Goal: Task Accomplishment & Management: Use online tool/utility

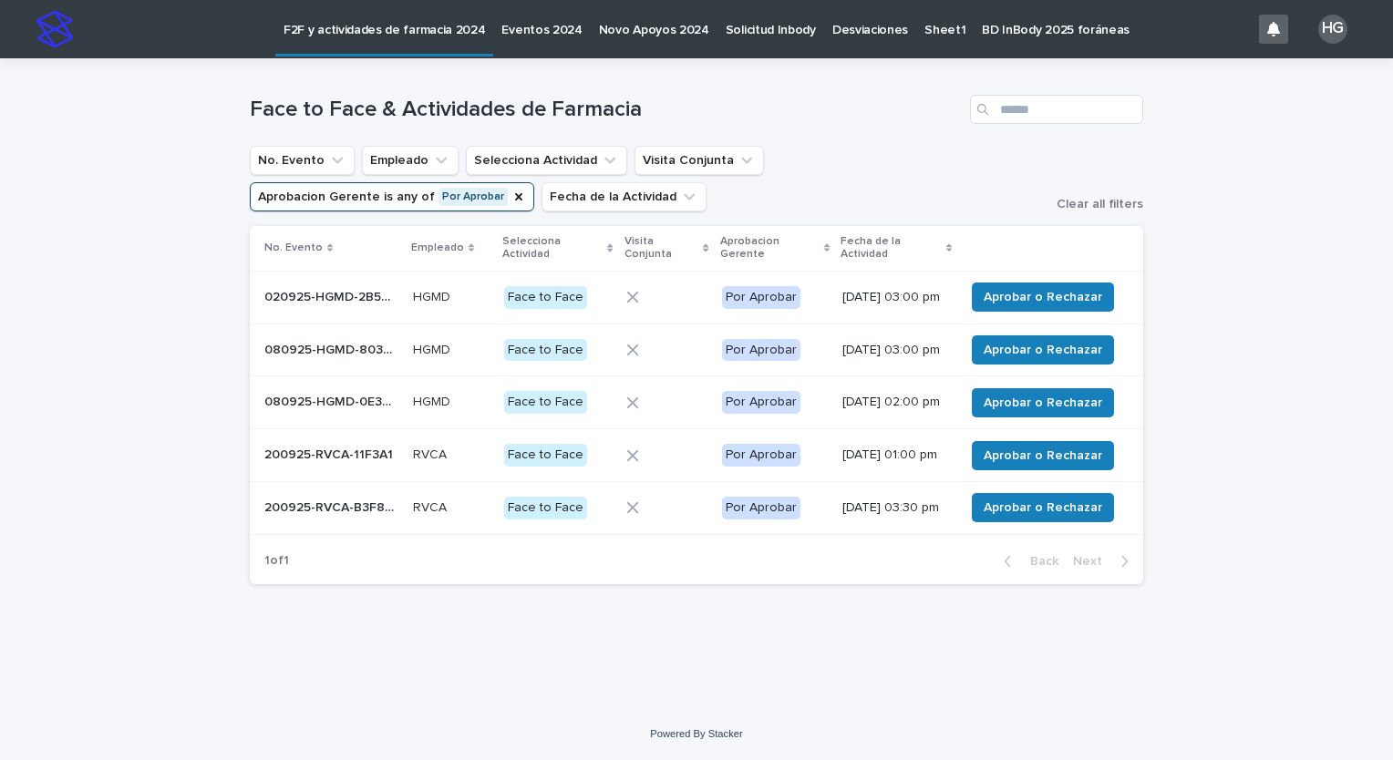
click at [137, 331] on div "Loading... Saving… Loading... Saving… Face to Face & Actividades de Farmacia No…" at bounding box center [696, 383] width 1393 height 650
click at [1025, 470] on button "Aprobar o Rechazar" at bounding box center [1043, 455] width 142 height 29
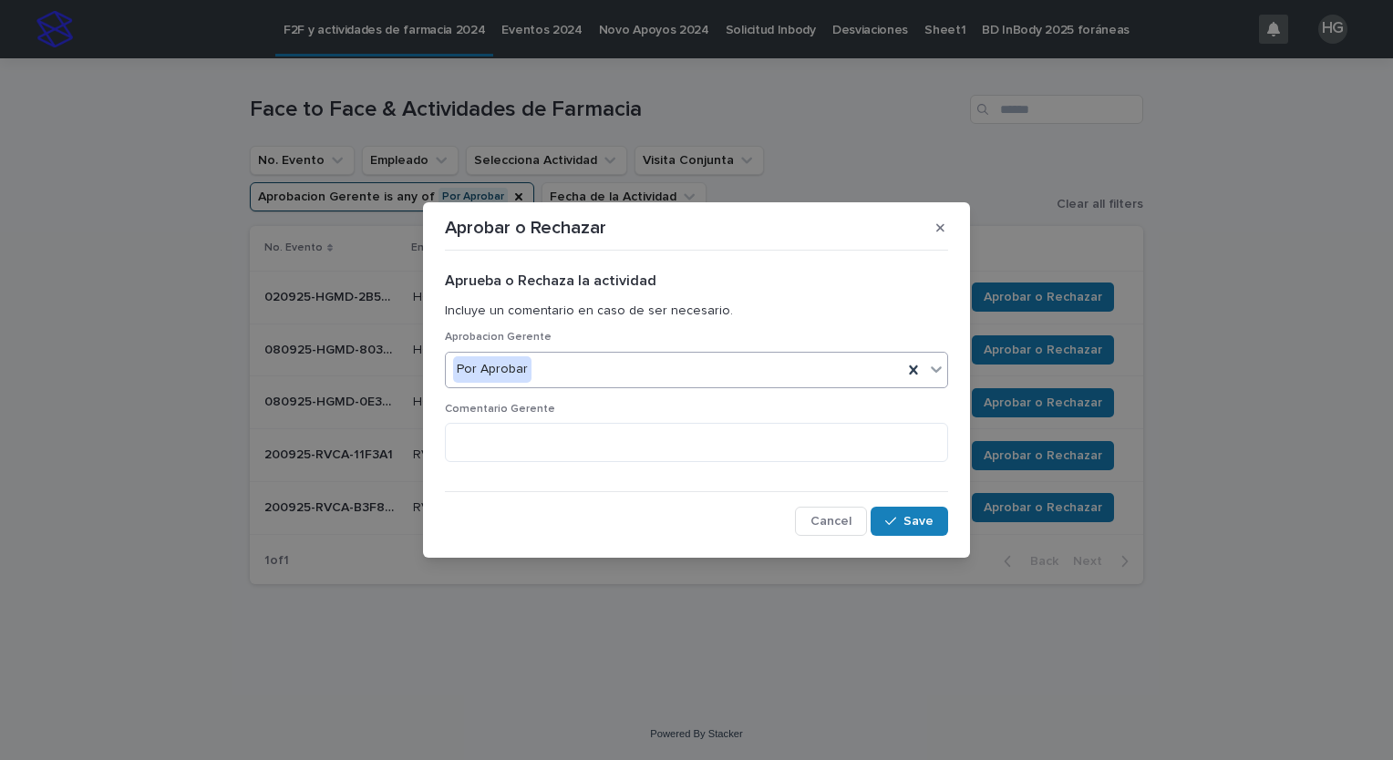
click at [610, 385] on div "Por Aprobar" at bounding box center [674, 370] width 457 height 30
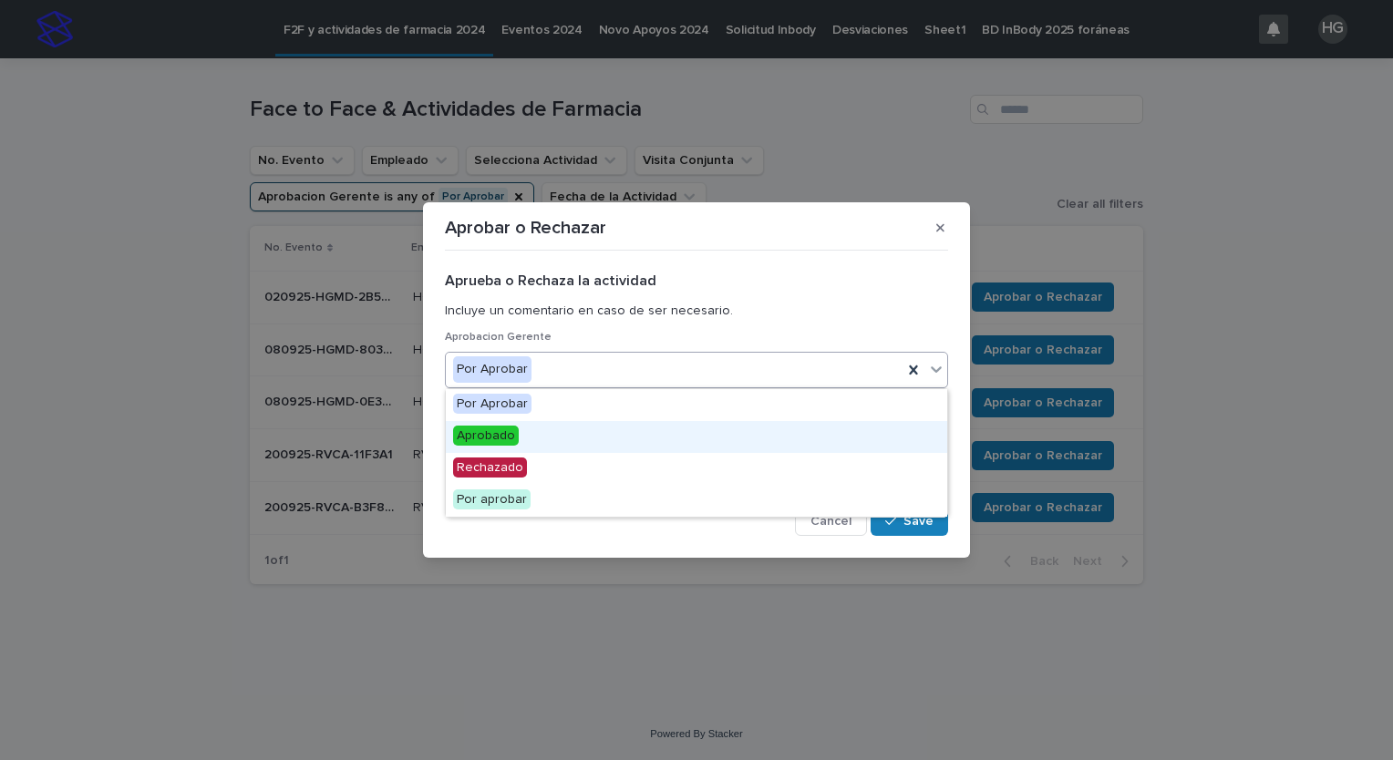
click at [600, 429] on div "Aprobado" at bounding box center [696, 437] width 501 height 32
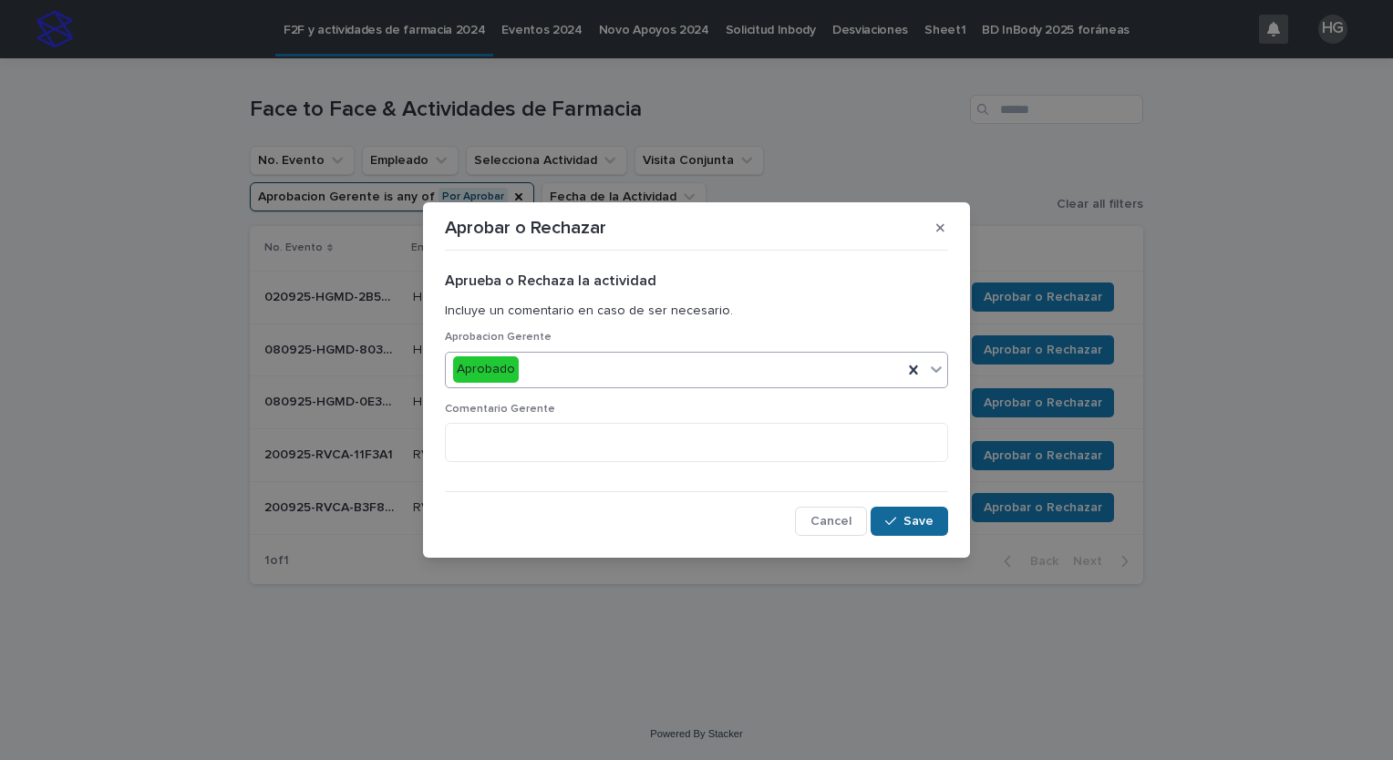
click at [913, 518] on span "Save" at bounding box center [918, 521] width 30 height 13
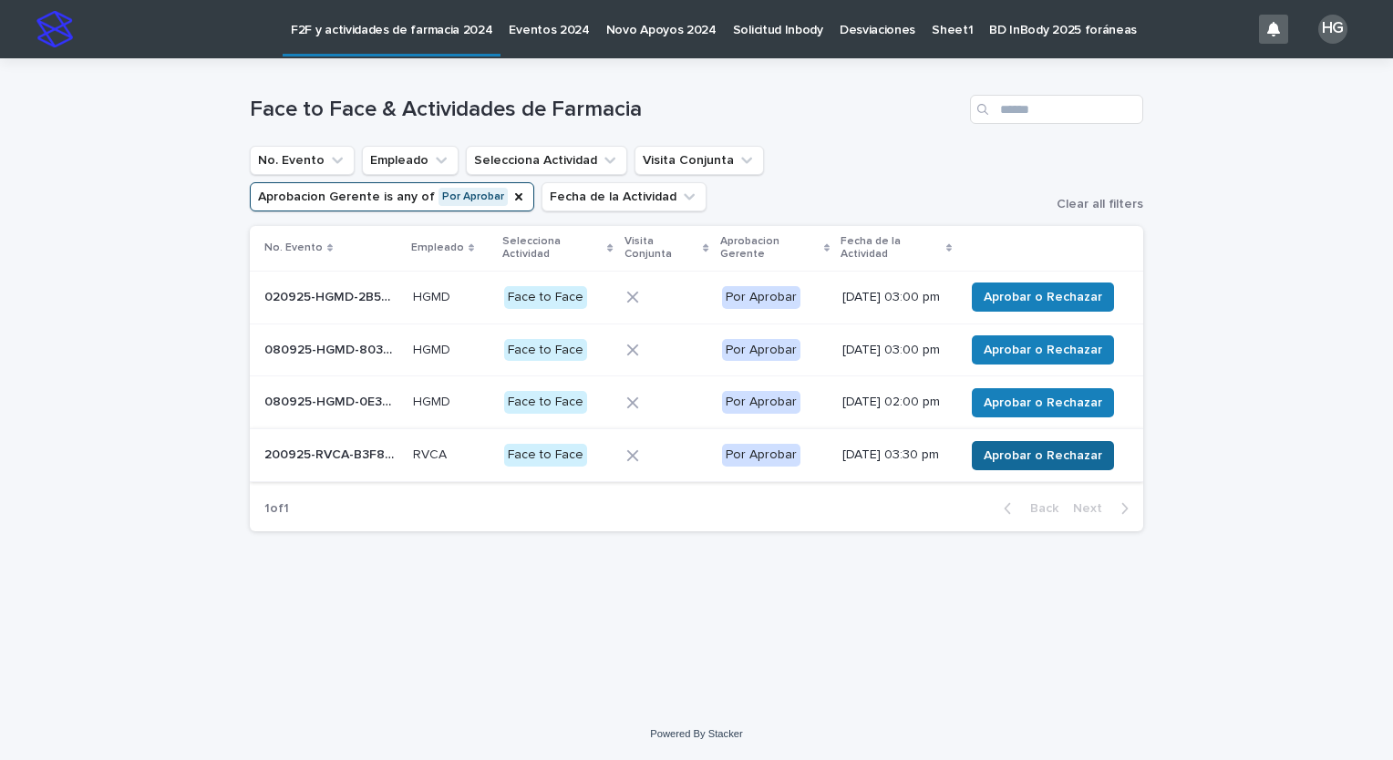
click at [1037, 465] on span "Aprobar o Rechazar" at bounding box center [1043, 456] width 119 height 18
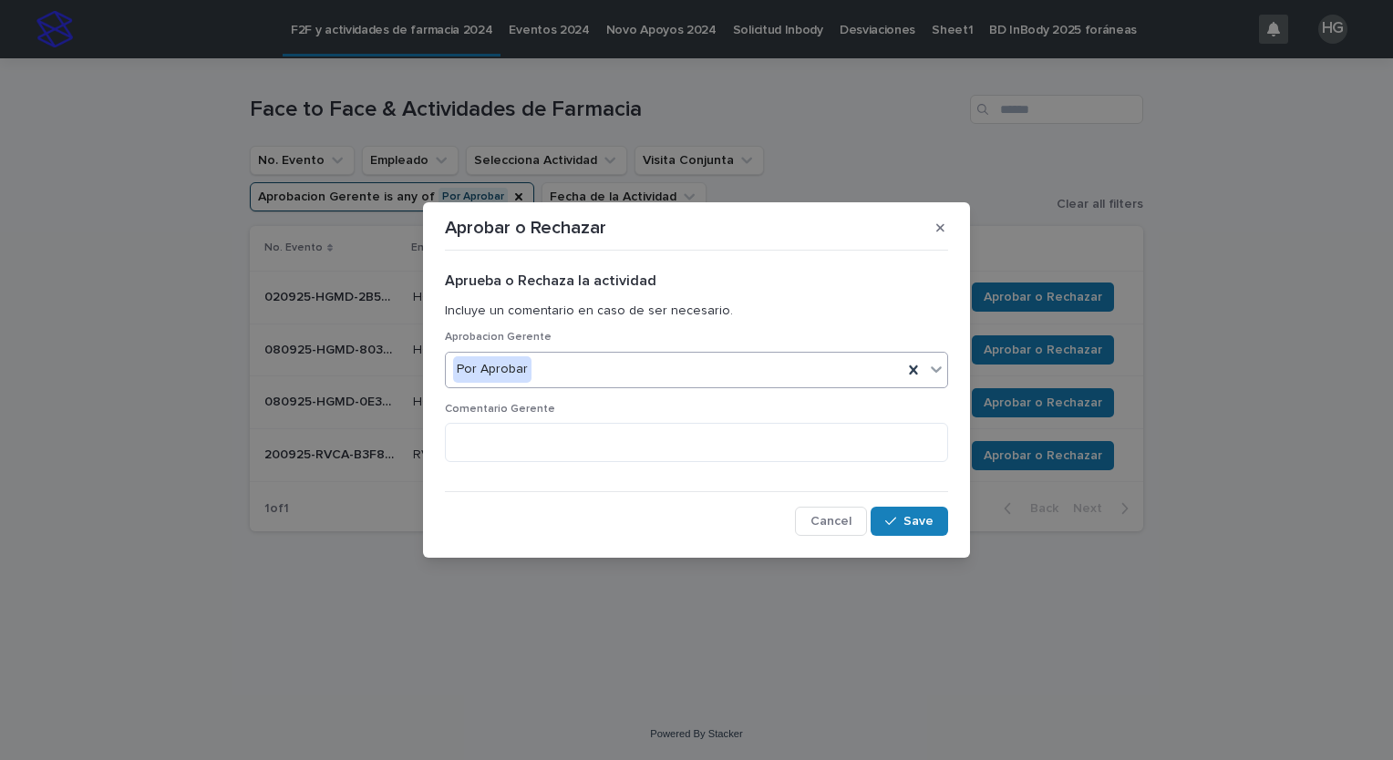
click at [680, 380] on div "Por Aprobar" at bounding box center [674, 370] width 457 height 30
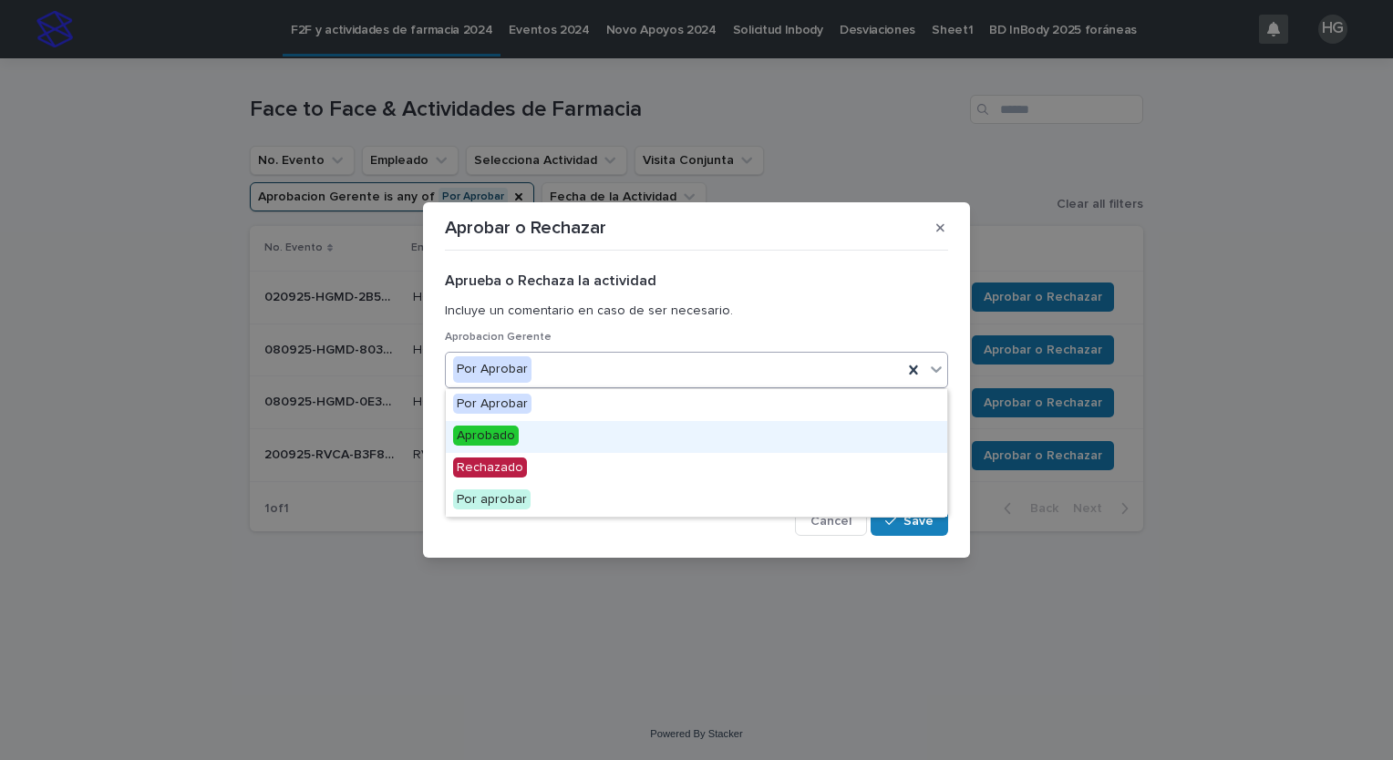
click at [667, 434] on div "Aprobado" at bounding box center [696, 437] width 501 height 32
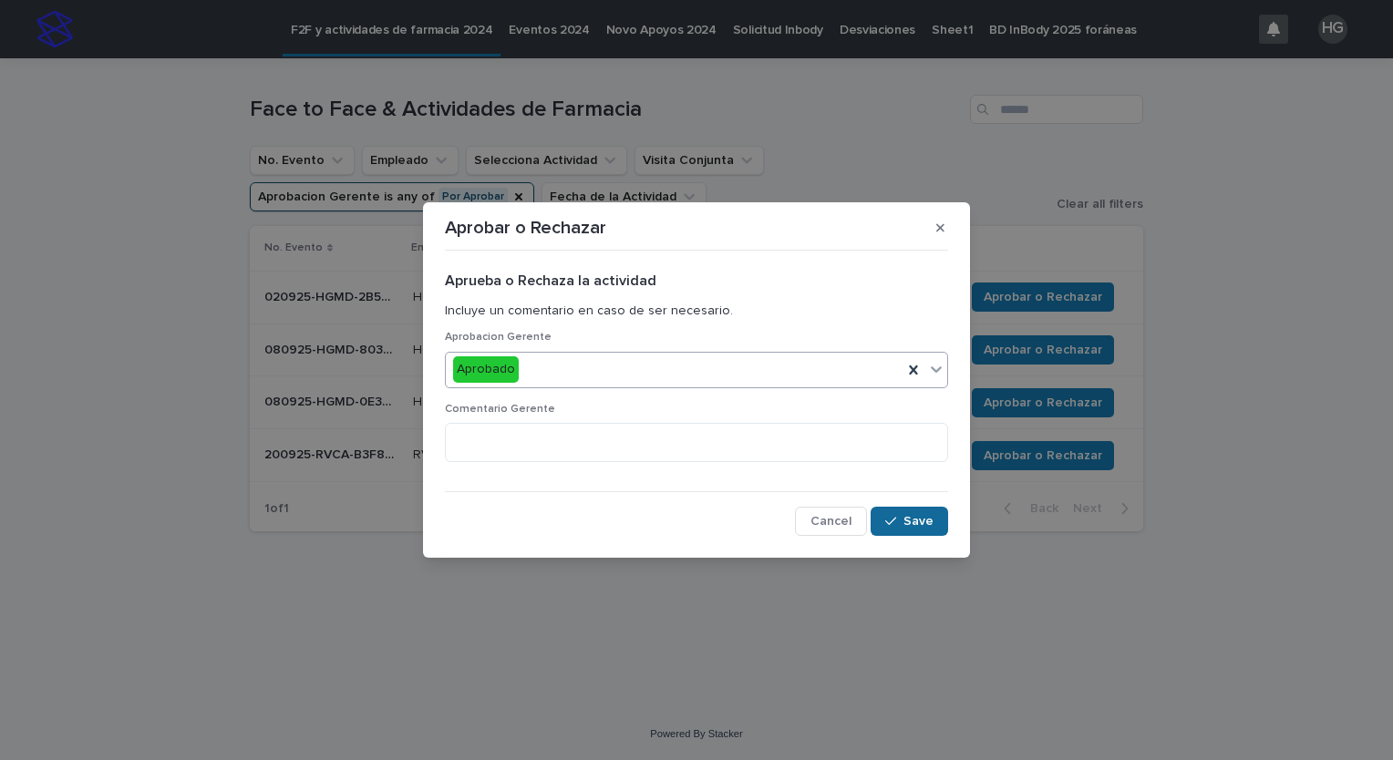
click at [913, 523] on span "Save" at bounding box center [918, 521] width 30 height 13
